Goal: Information Seeking & Learning: Learn about a topic

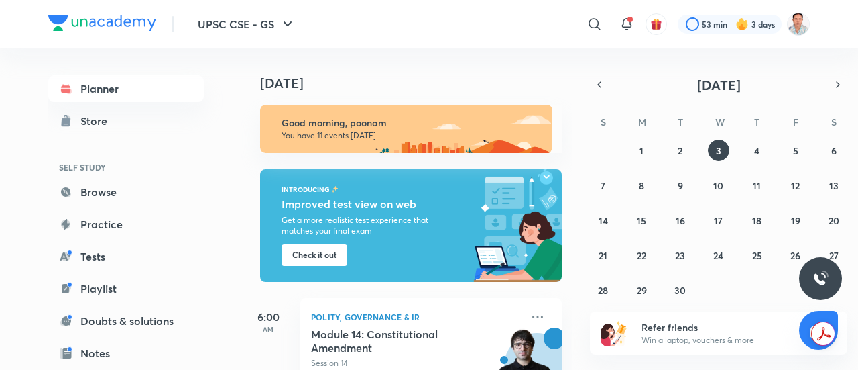
scroll to position [272, 0]
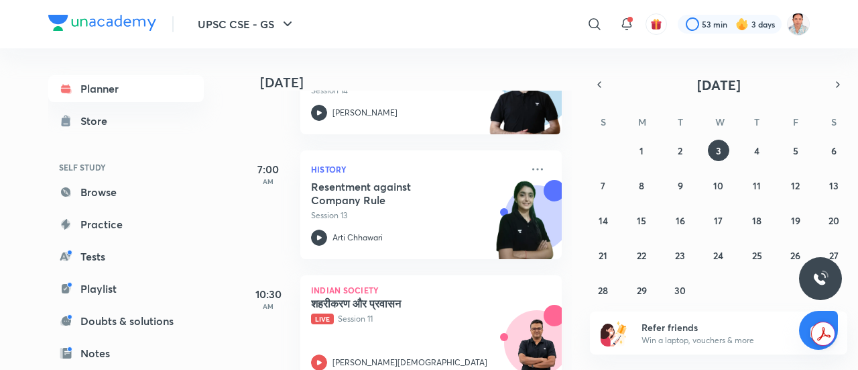
click at [573, 188] on div "[DATE] Good morning, poonam You have 11 events [DATE] INTRODUCING Improved test…" at bounding box center [548, 208] width 614 height 321
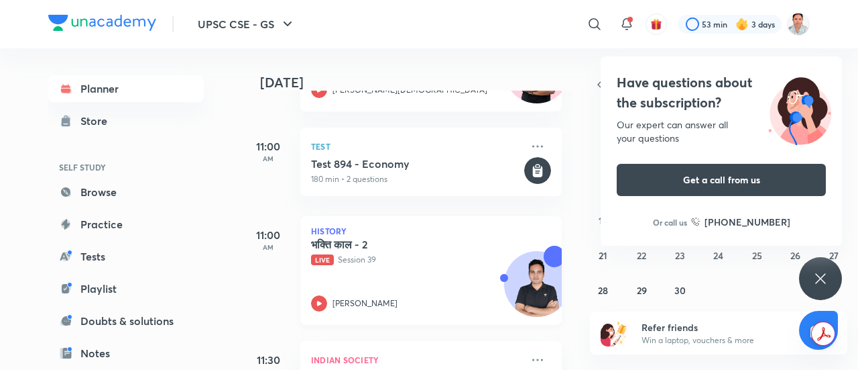
click at [384, 248] on h5 "भक्ति काल - 2" at bounding box center [394, 243] width 167 height 13
